Goal: Use online tool/utility

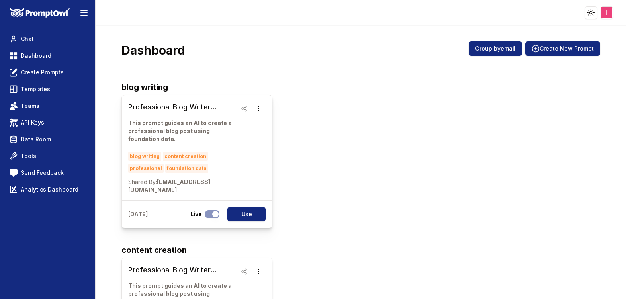
click at [237, 149] on div "Professional Blog Writer Prompt This prompt guides an AI to create a profession…" at bounding box center [197, 147] width 150 height 105
click at [259, 110] on icon "button" at bounding box center [258, 109] width 6 height 6
click at [259, 182] on div "Professional Blog Writer Prompt This prompt guides an AI to create a profession…" at bounding box center [197, 147] width 150 height 105
click at [187, 107] on h3 "Professional Blog Writer Prompt" at bounding box center [182, 107] width 109 height 11
drag, startPoint x: 175, startPoint y: 108, endPoint x: 440, endPoint y: 187, distance: 276.8
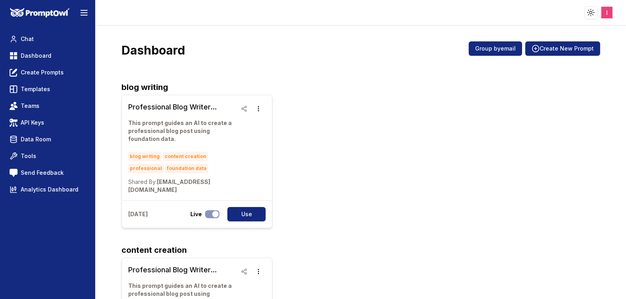
click at [440, 187] on div "Professional Blog Writer Prompt This prompt guides an AI to create a profession…" at bounding box center [360, 161] width 479 height 133
